Goal: Transaction & Acquisition: Obtain resource

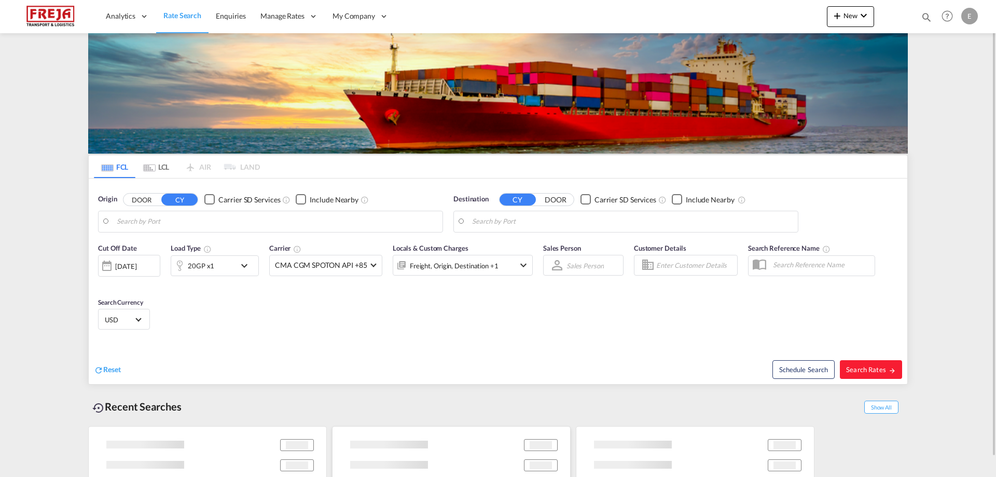
type input "Alesund ([GEOGRAPHIC_DATA]), NOAES"
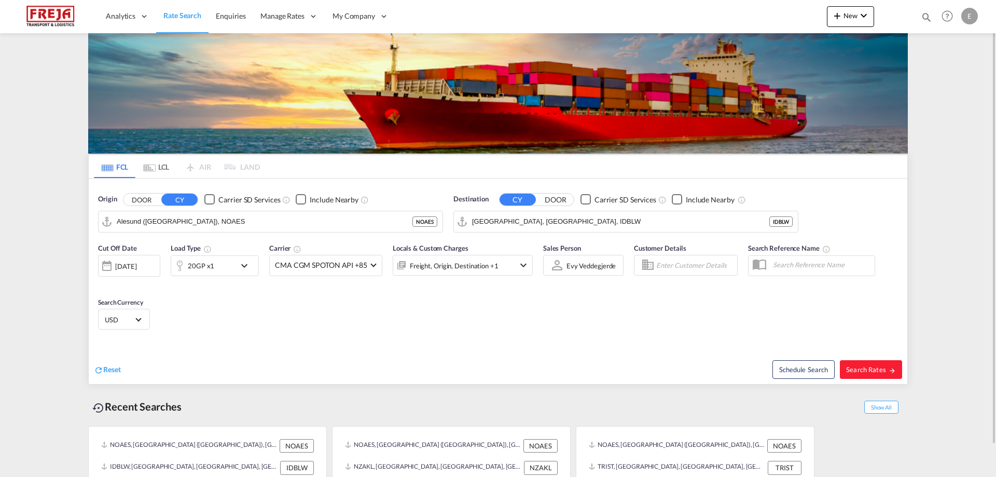
click at [575, 218] on div "Destination CY DOOR Carrier SD Services Include Nearby [GEOGRAPHIC_DATA], [GEOG…" at bounding box center [625, 213] width 345 height 38
paste input "[GEOGRAPHIC_DATA]"
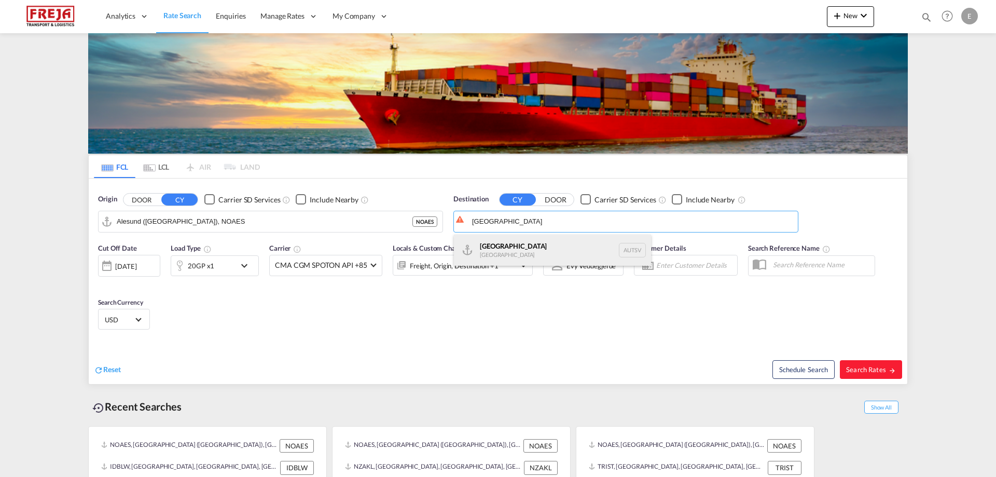
click at [557, 246] on div "[GEOGRAPHIC_DATA] [GEOGRAPHIC_DATA] AUTSV" at bounding box center [552, 250] width 197 height 31
type input "[GEOGRAPHIC_DATA], [GEOGRAPHIC_DATA]"
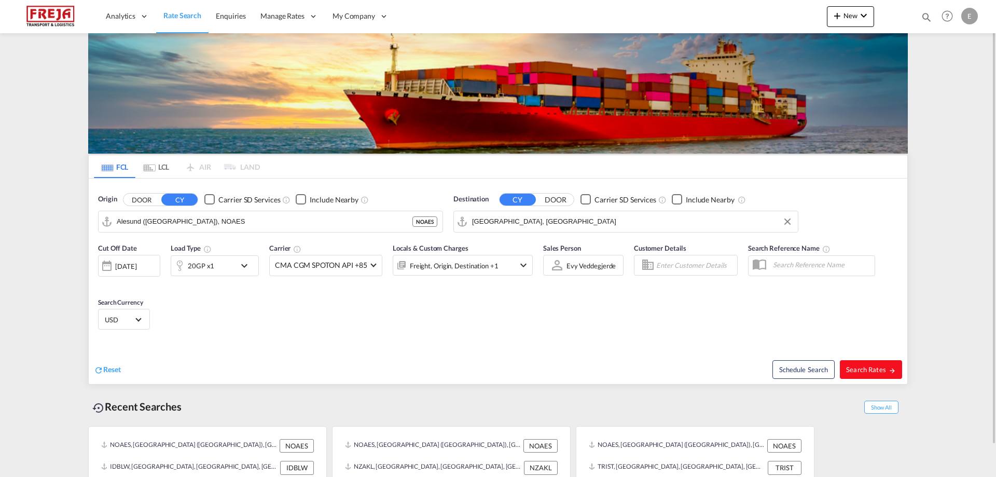
click at [870, 364] on button "Search Rates" at bounding box center [871, 369] width 62 height 19
type input "NOAES to AUTSV / [DATE]"
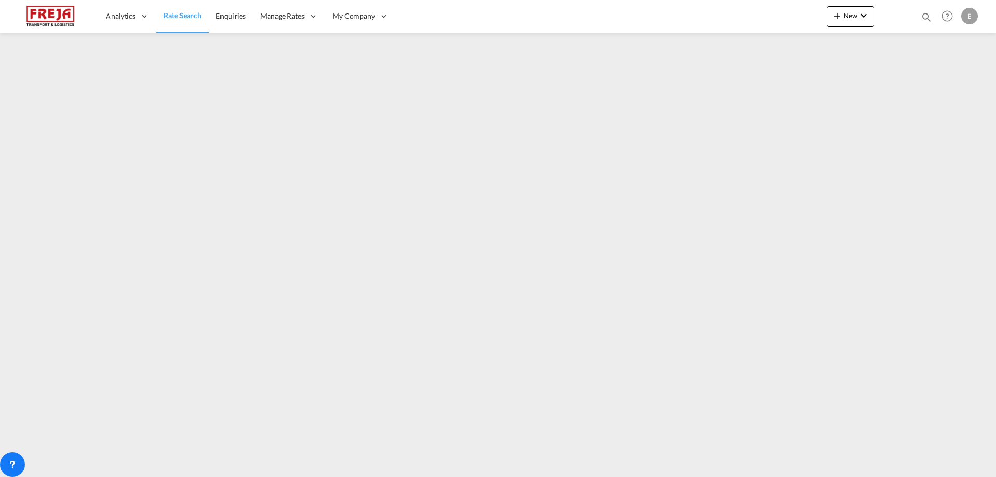
click at [184, 13] on span "Rate Search" at bounding box center [182, 15] width 38 height 9
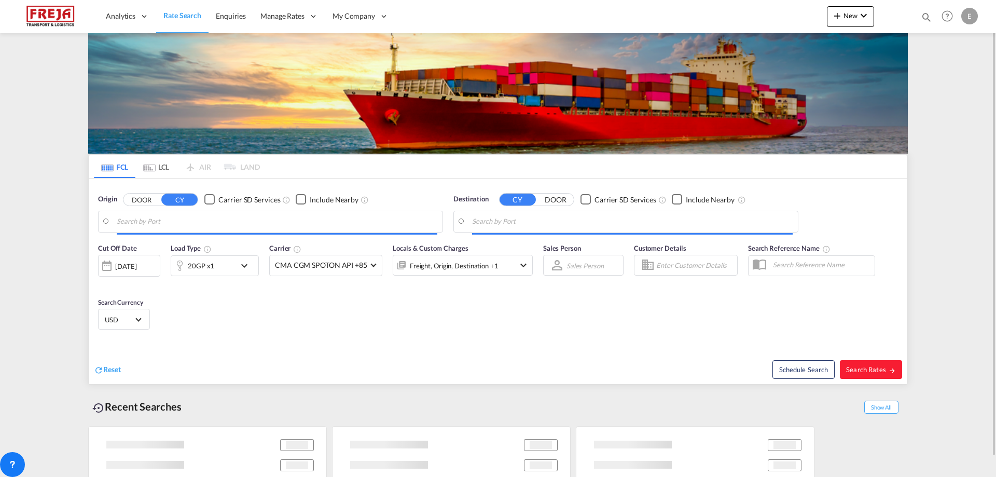
type input "Alesund ([GEOGRAPHIC_DATA]), NOAES"
type input "[GEOGRAPHIC_DATA], [GEOGRAPHIC_DATA]"
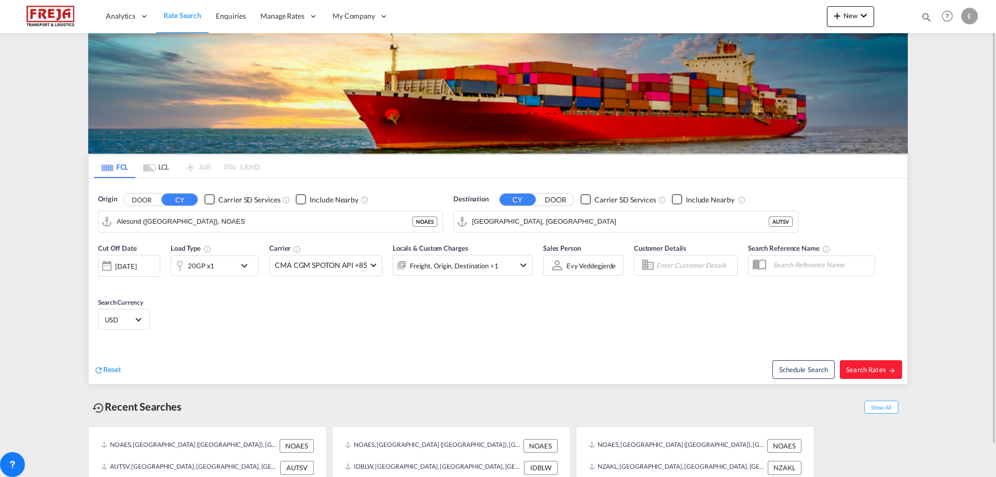
click at [154, 169] on md-icon "Use the left and right arrow keys to navigate between tabs" at bounding box center [149, 168] width 12 height 8
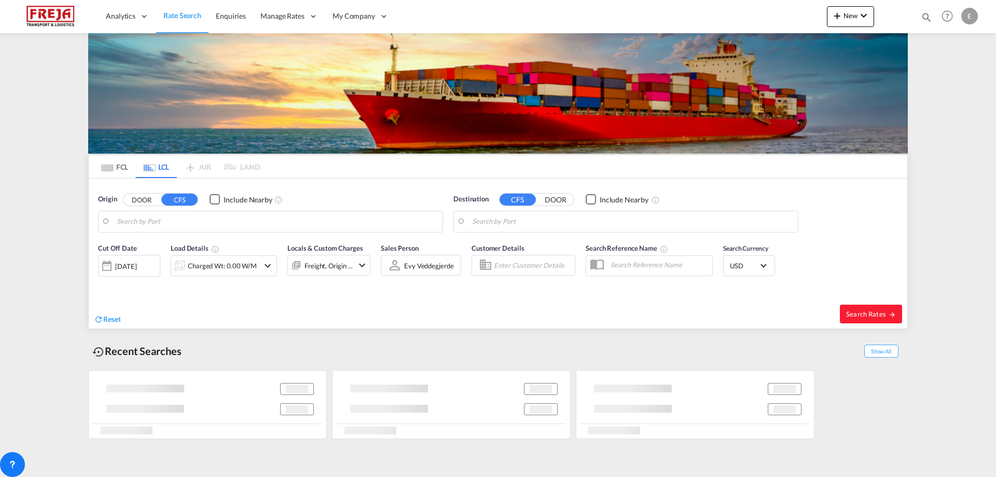
type input "[GEOGRAPHIC_DATA], NOOSL"
type input "San Antonio, CLSAI"
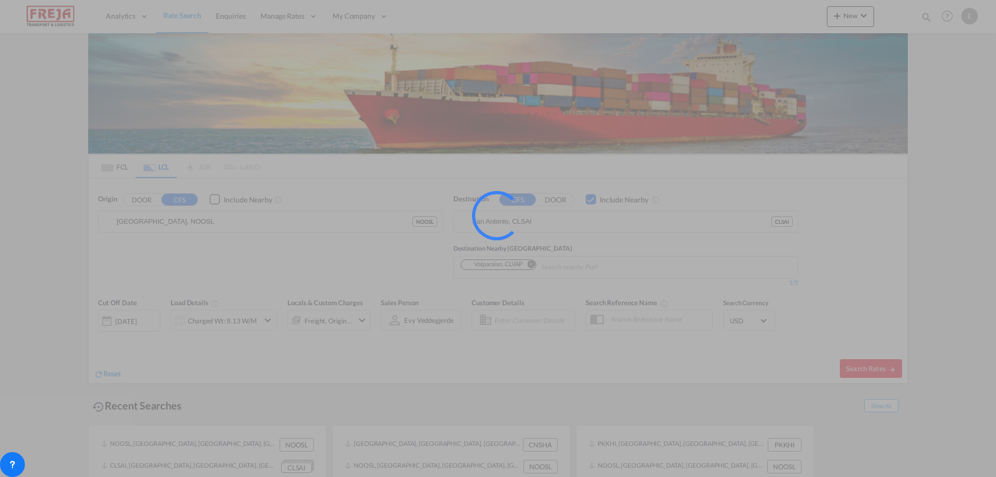
click at [268, 221] on div at bounding box center [498, 238] width 996 height 477
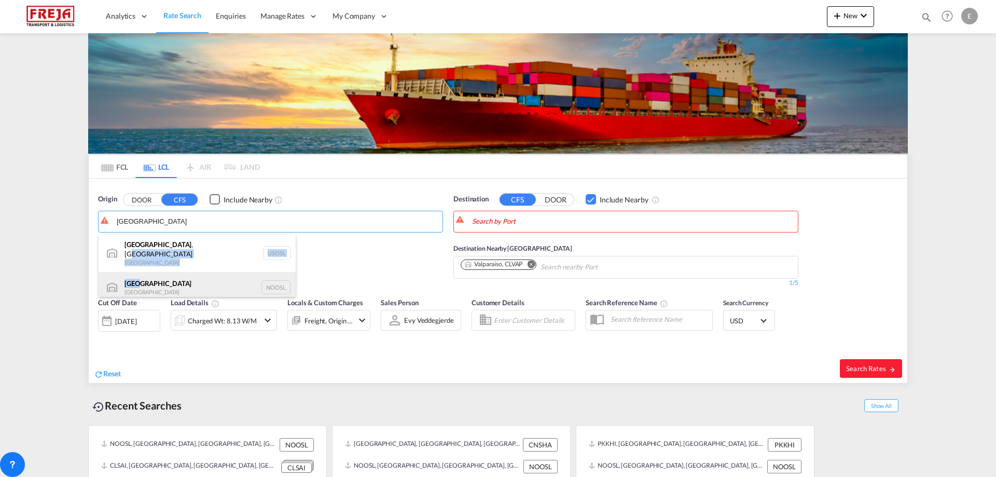
drag, startPoint x: 169, startPoint y: 245, endPoint x: 170, endPoint y: 287, distance: 42.0
click at [167, 276] on ul "[GEOGRAPHIC_DATA] , [GEOGRAPHIC_DATA] [GEOGRAPHIC_DATA] USOSL [GEOGRAPHIC_DATA]…" at bounding box center [197, 269] width 197 height 68
click at [173, 286] on div "[GEOGRAPHIC_DATA] [GEOGRAPHIC_DATA] NOOSL" at bounding box center [197, 287] width 197 height 31
type input "[GEOGRAPHIC_DATA], NOOSL"
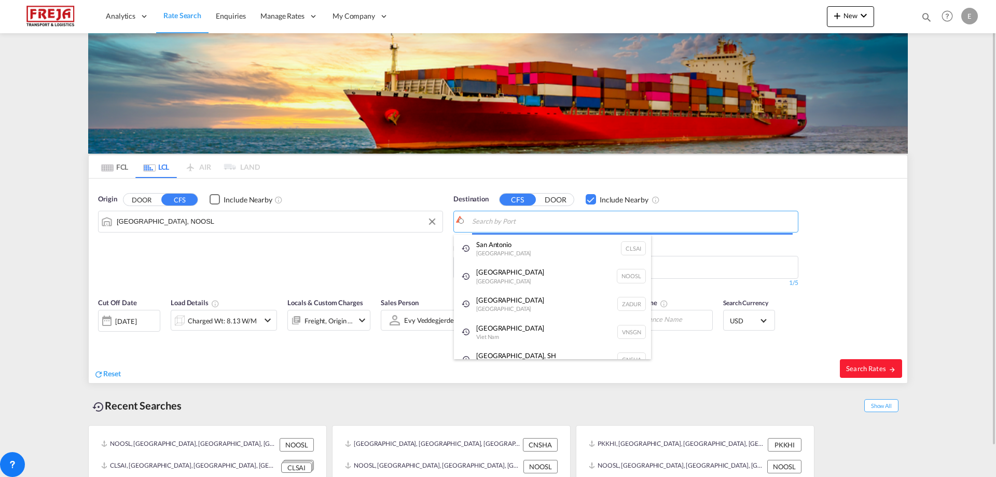
click at [521, 221] on body "Analytics Reports Dashboard Rate Search Enquiries Manage Rates Contract Rates" at bounding box center [498, 238] width 996 height 477
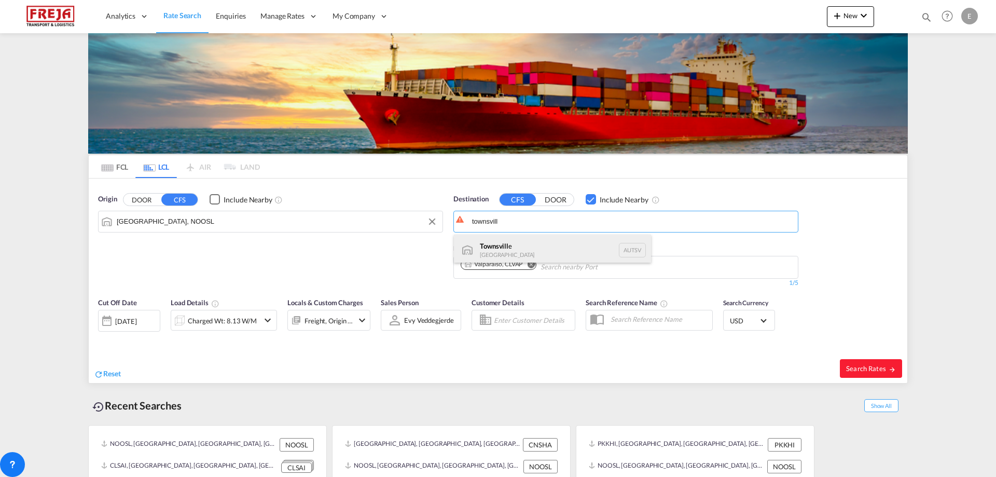
click at [522, 250] on div "Townsvill e [GEOGRAPHIC_DATA] AUTSV" at bounding box center [552, 250] width 197 height 31
type input "[GEOGRAPHIC_DATA], [GEOGRAPHIC_DATA]"
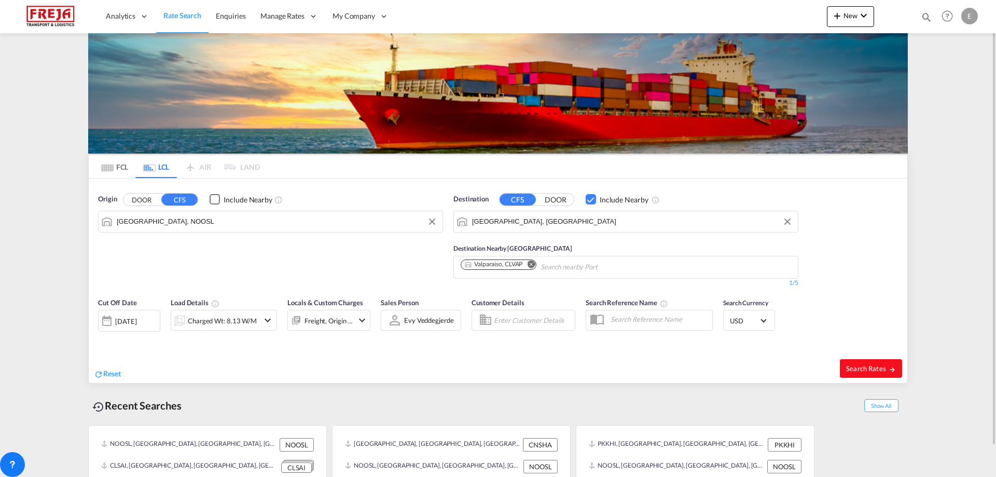
click at [861, 369] on span "Search Rates" at bounding box center [871, 368] width 50 height 8
type input "NOOSL to AUTSV / [DATE]"
